Goal: Information Seeking & Learning: Learn about a topic

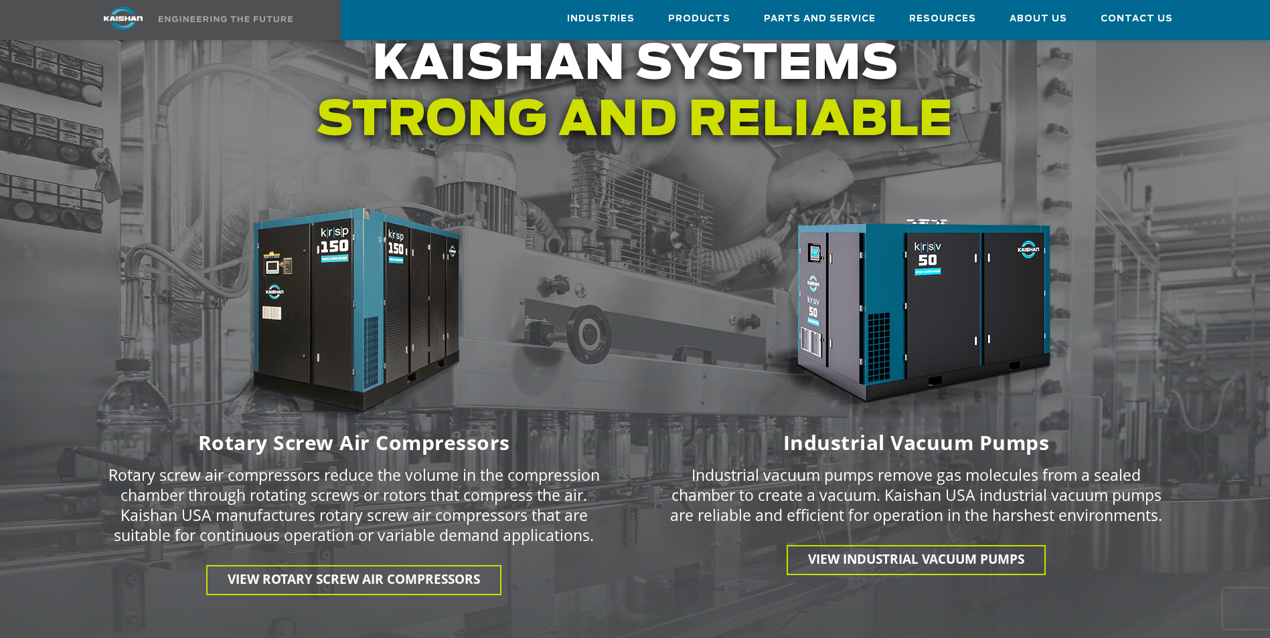
scroll to position [1740, 0]
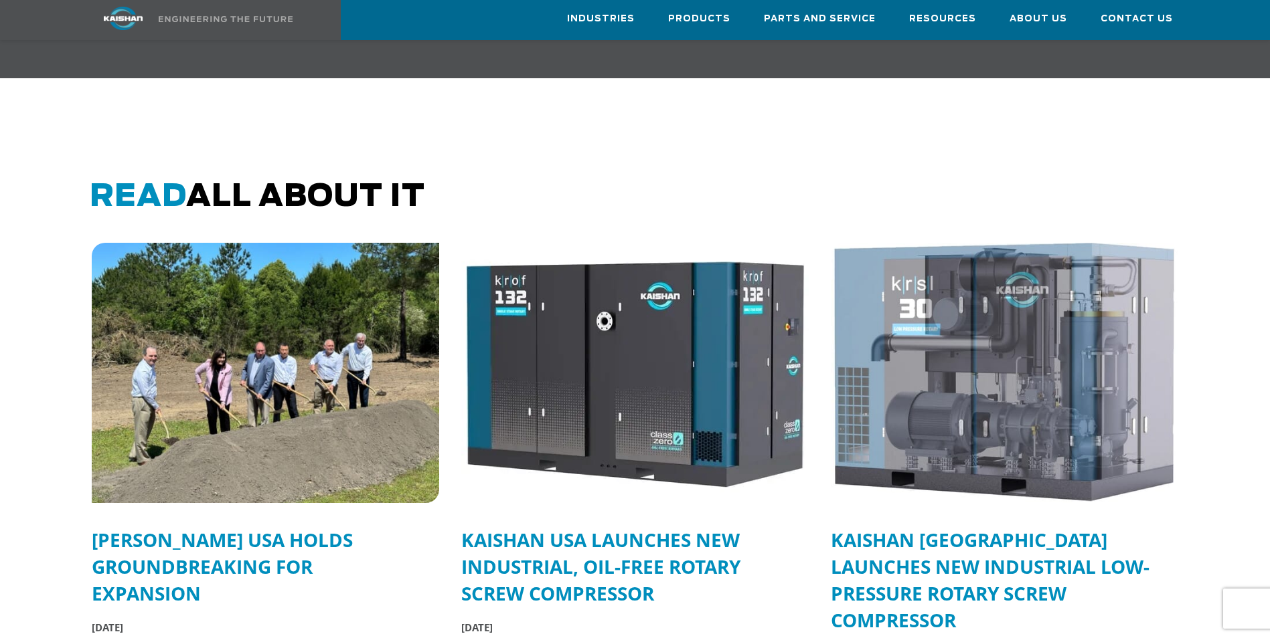
scroll to position [3212, 0]
